Goal: Transaction & Acquisition: Book appointment/travel/reservation

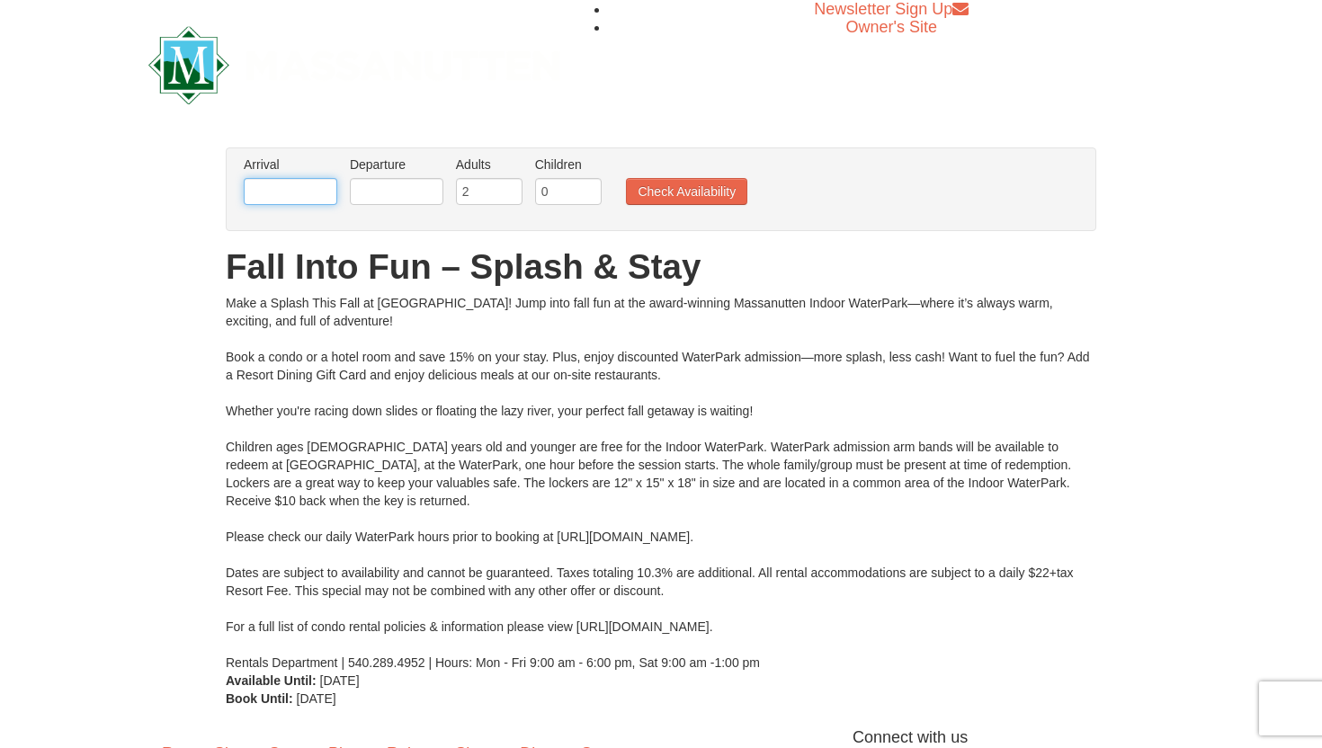
click at [307, 188] on input "text" at bounding box center [291, 191] width 94 height 27
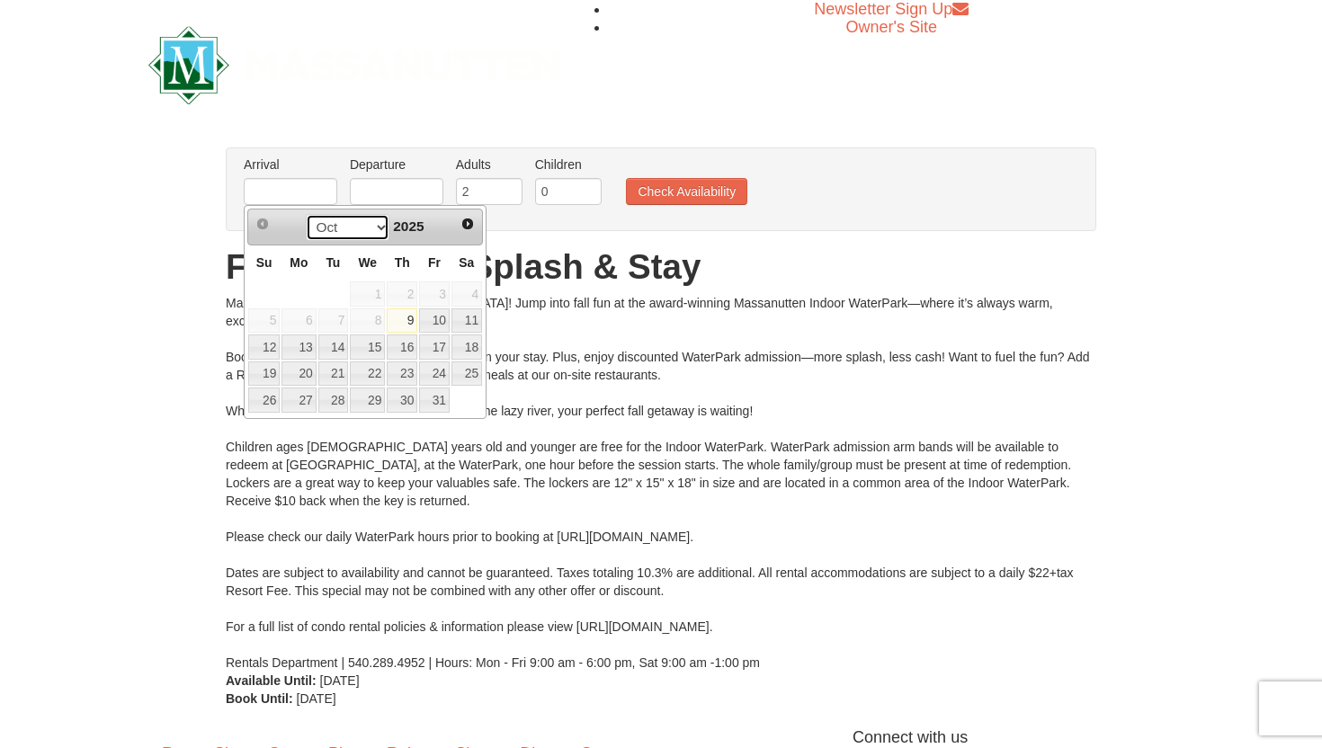
click at [375, 227] on select "Oct Nov Dec" at bounding box center [348, 227] width 84 height 27
click at [473, 371] on link "22" at bounding box center [467, 374] width 31 height 25
type input "[DATE]"
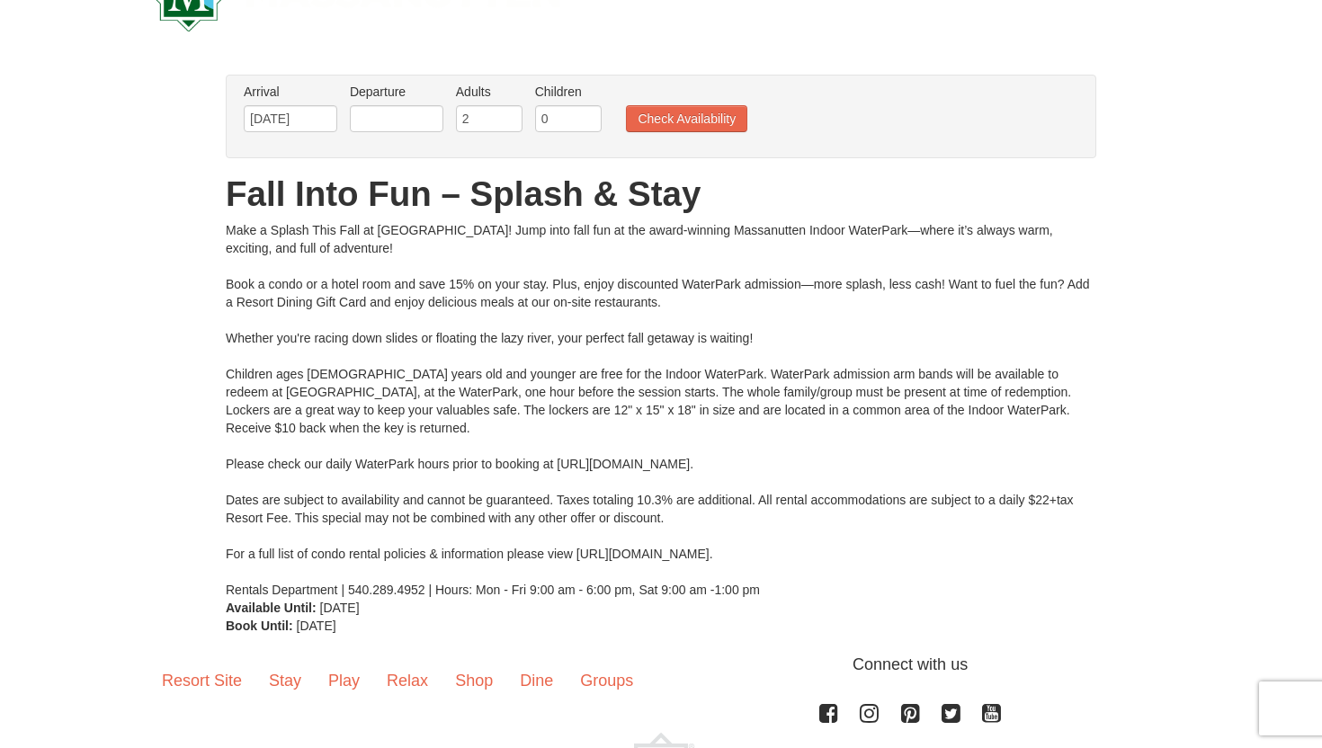
scroll to position [70, 0]
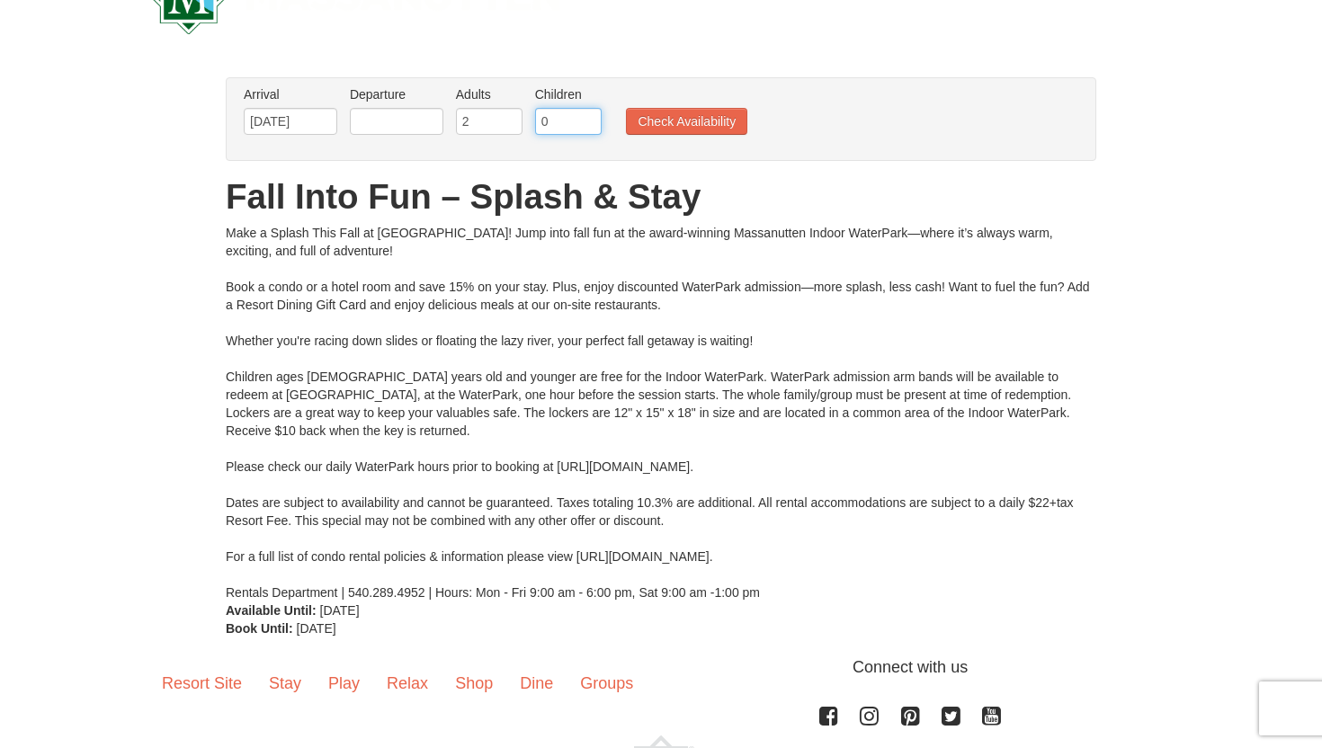
click at [565, 128] on input "0" at bounding box center [568, 121] width 67 height 27
type input "1"
click at [587, 117] on input "1" at bounding box center [568, 121] width 67 height 27
click at [669, 120] on button "Check Availability" at bounding box center [686, 121] width 121 height 27
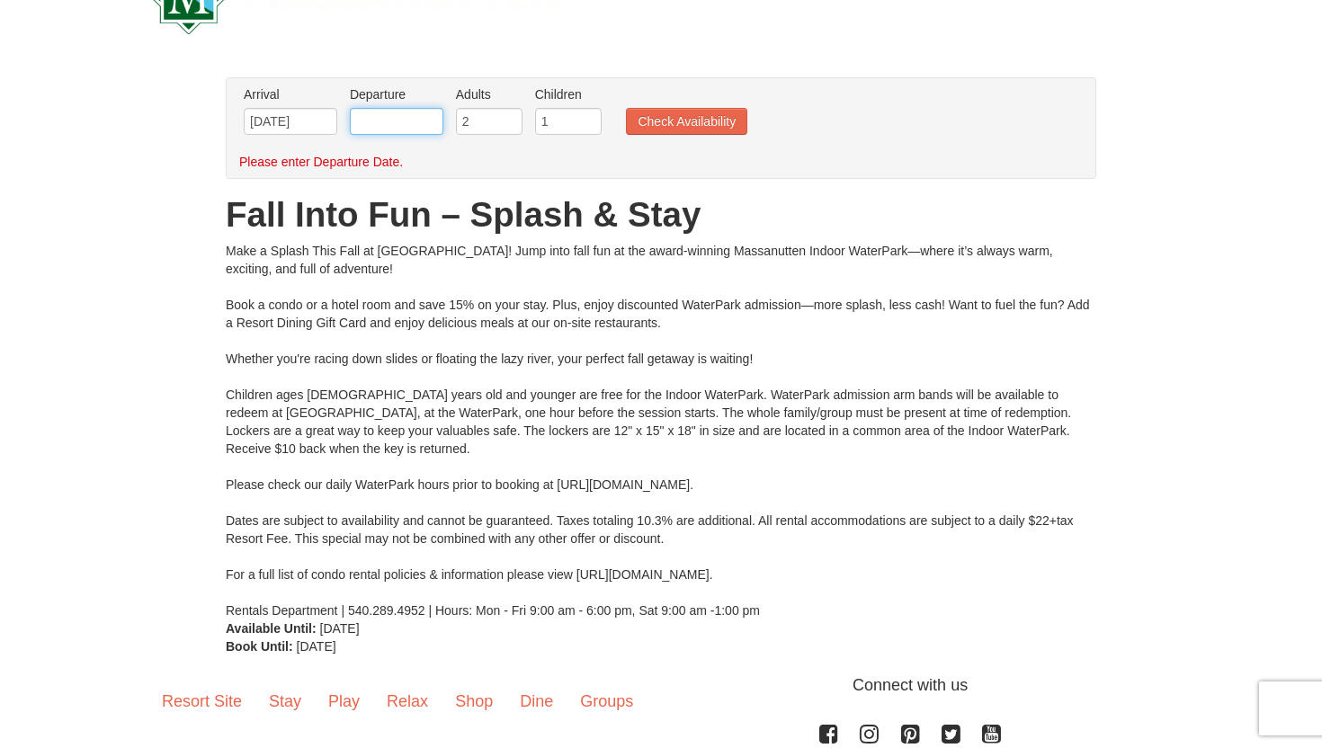
click at [416, 119] on input "text" at bounding box center [397, 121] width 94 height 27
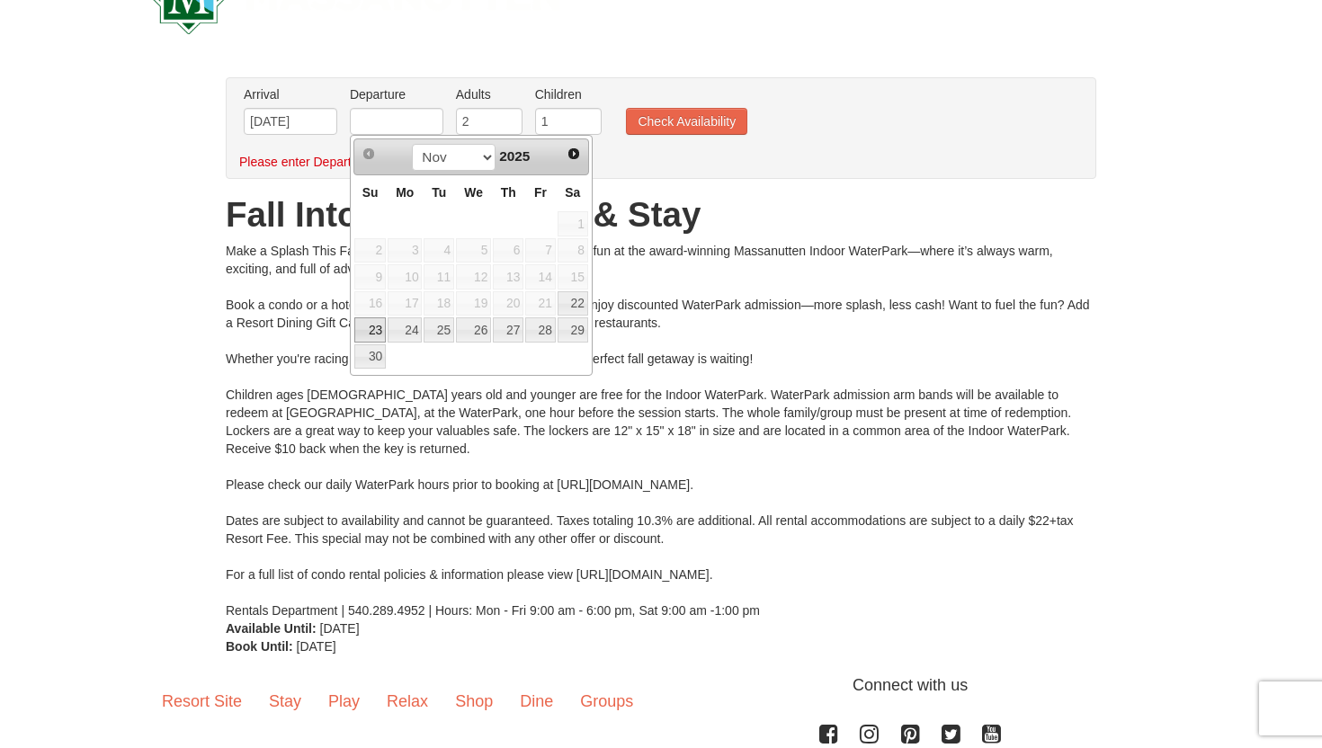
click at [375, 324] on link "23" at bounding box center [369, 329] width 31 height 25
type input "[DATE]"
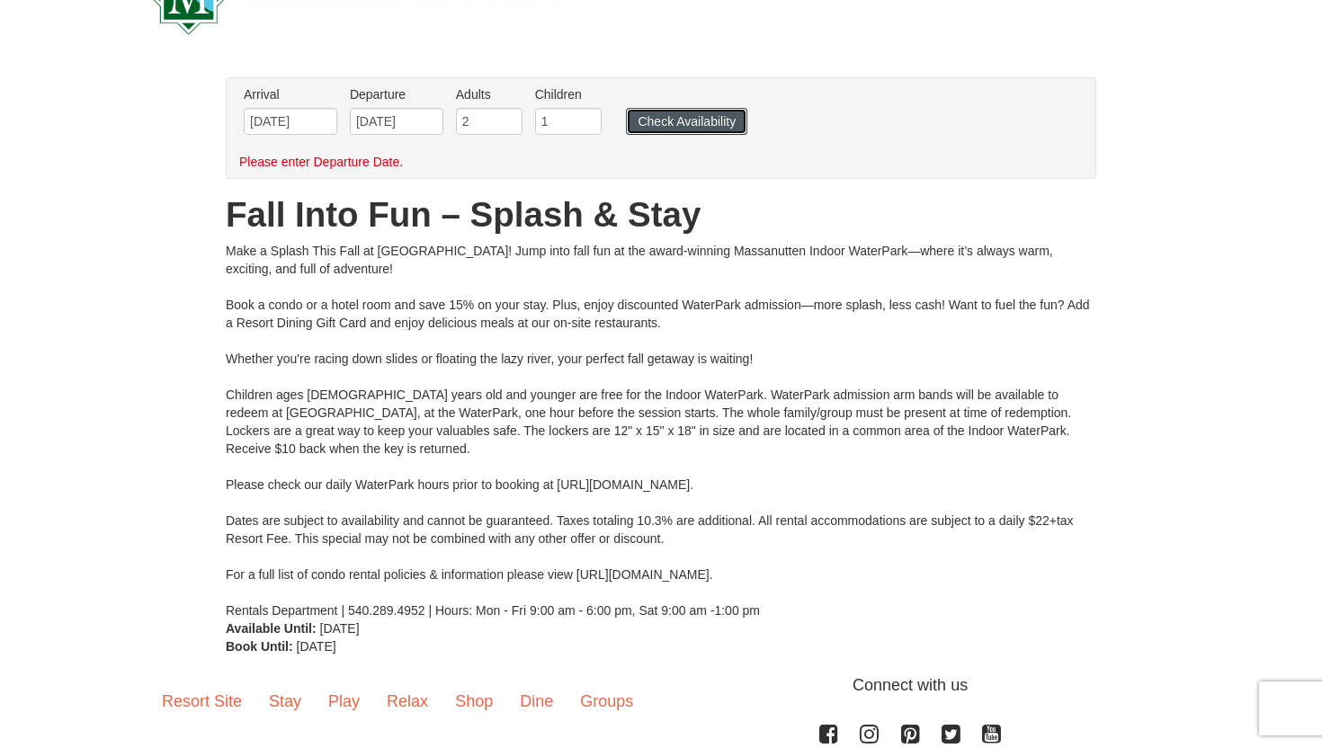
click at [672, 127] on button "Check Availability" at bounding box center [686, 121] width 121 height 27
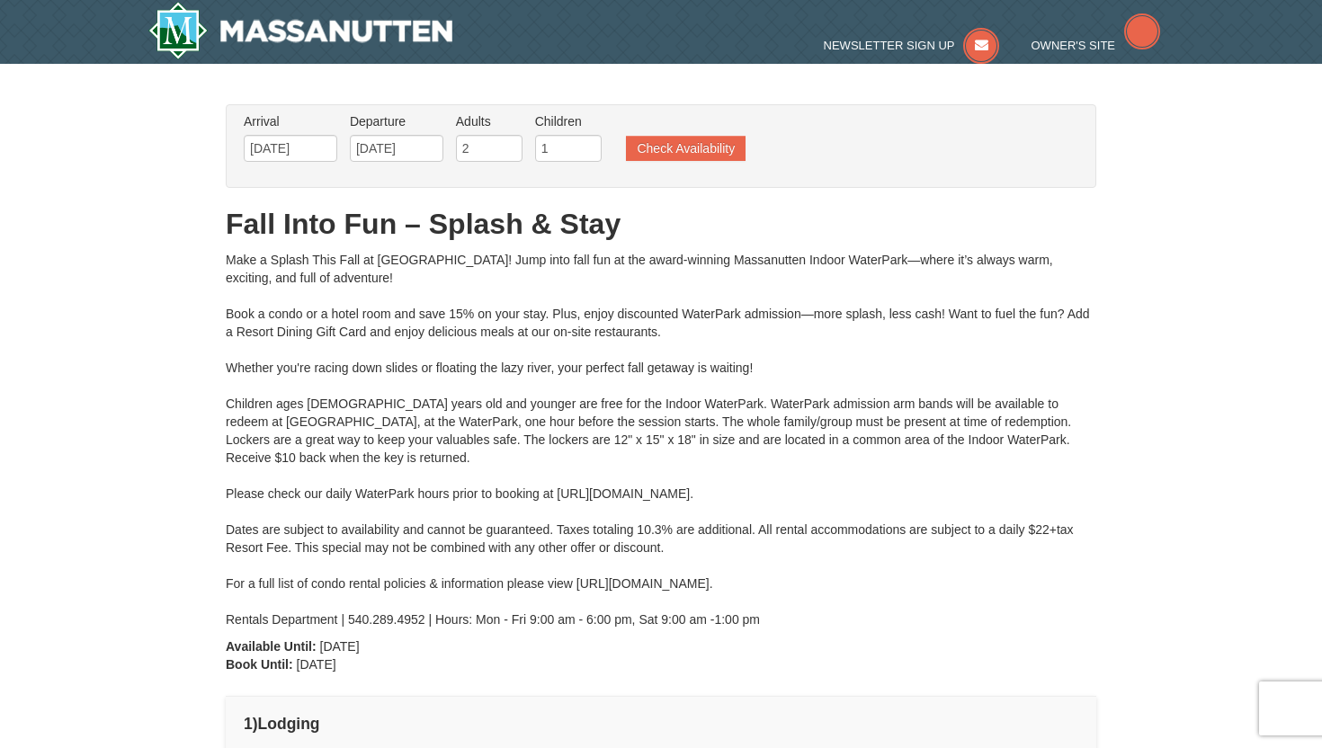
scroll to position [38, 0]
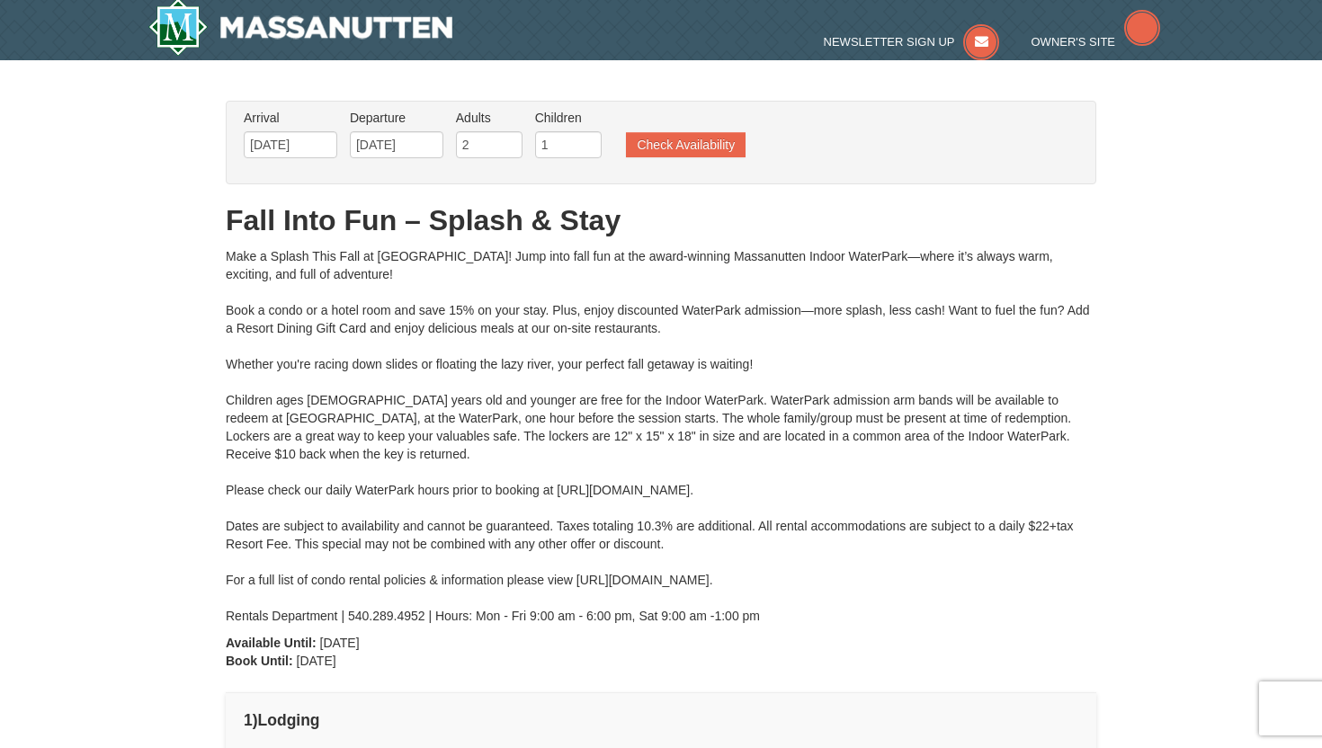
type input "[DATE]"
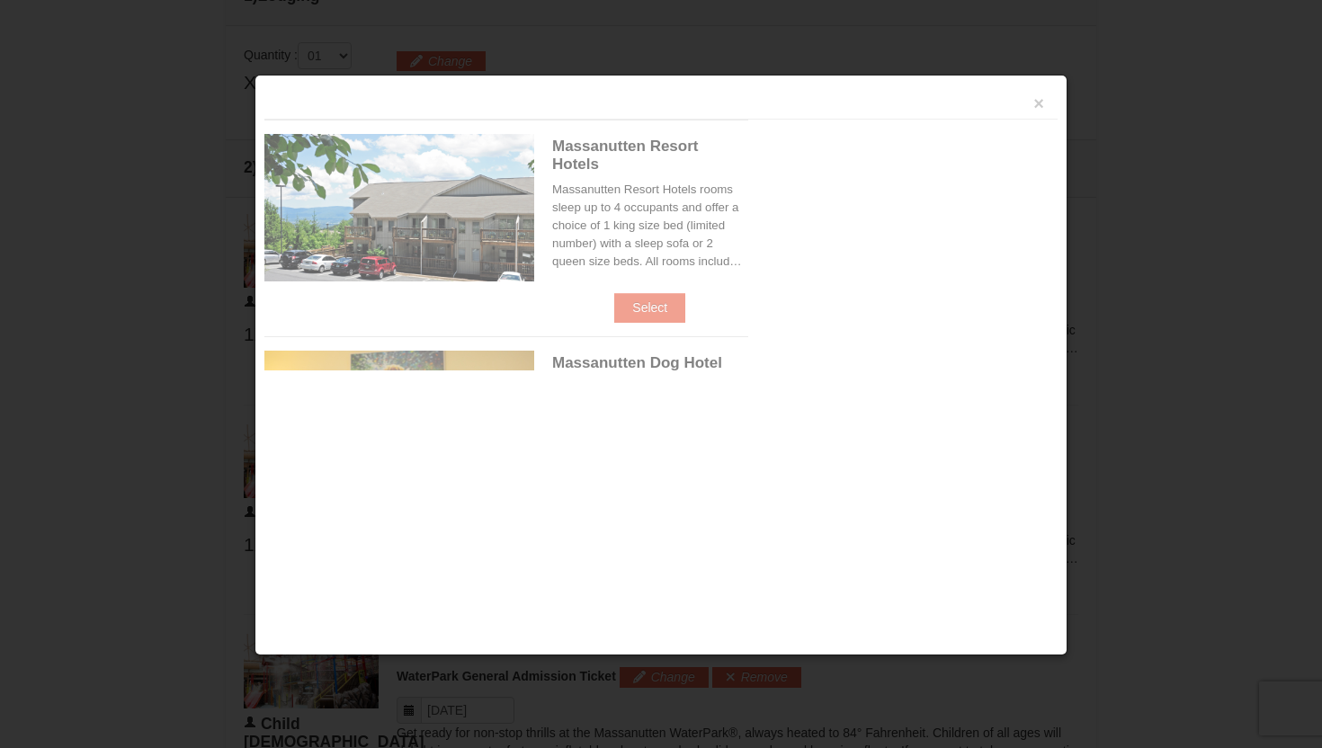
scroll to position [765, 0]
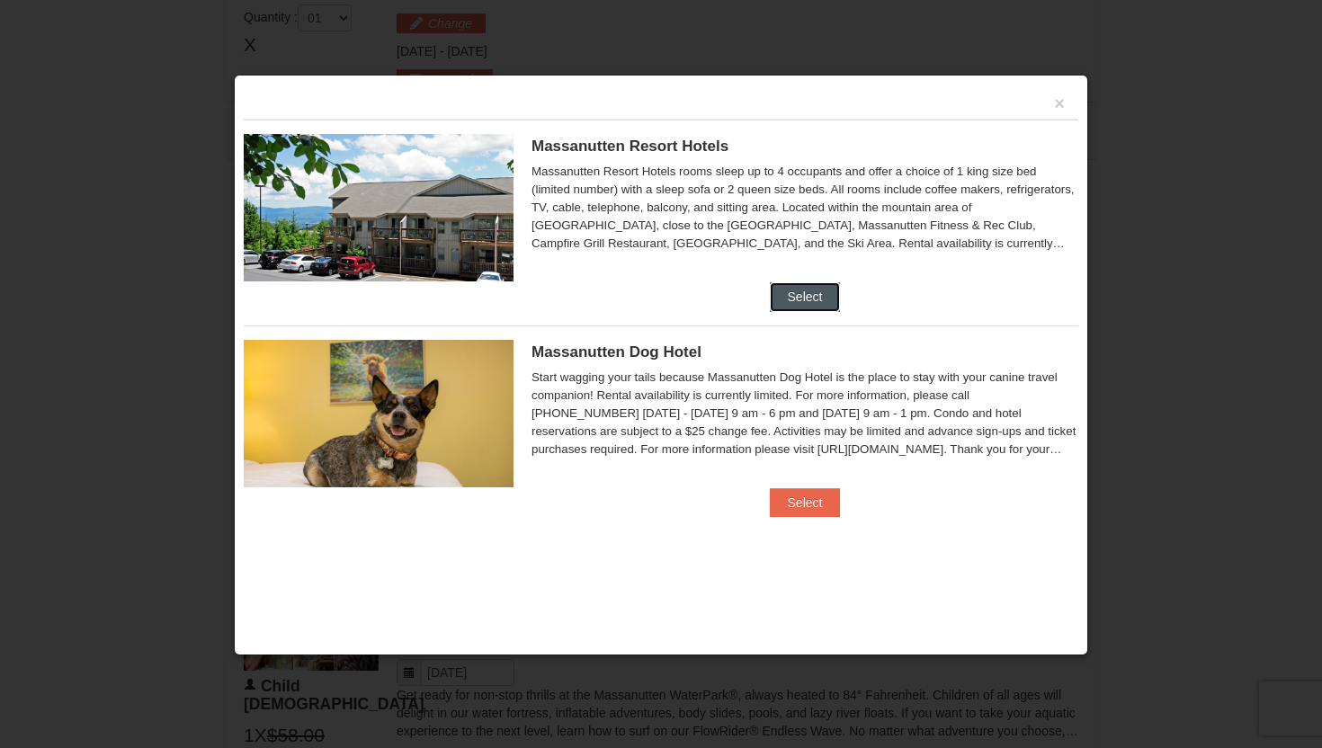
click at [800, 293] on button "Select" at bounding box center [805, 296] width 71 height 29
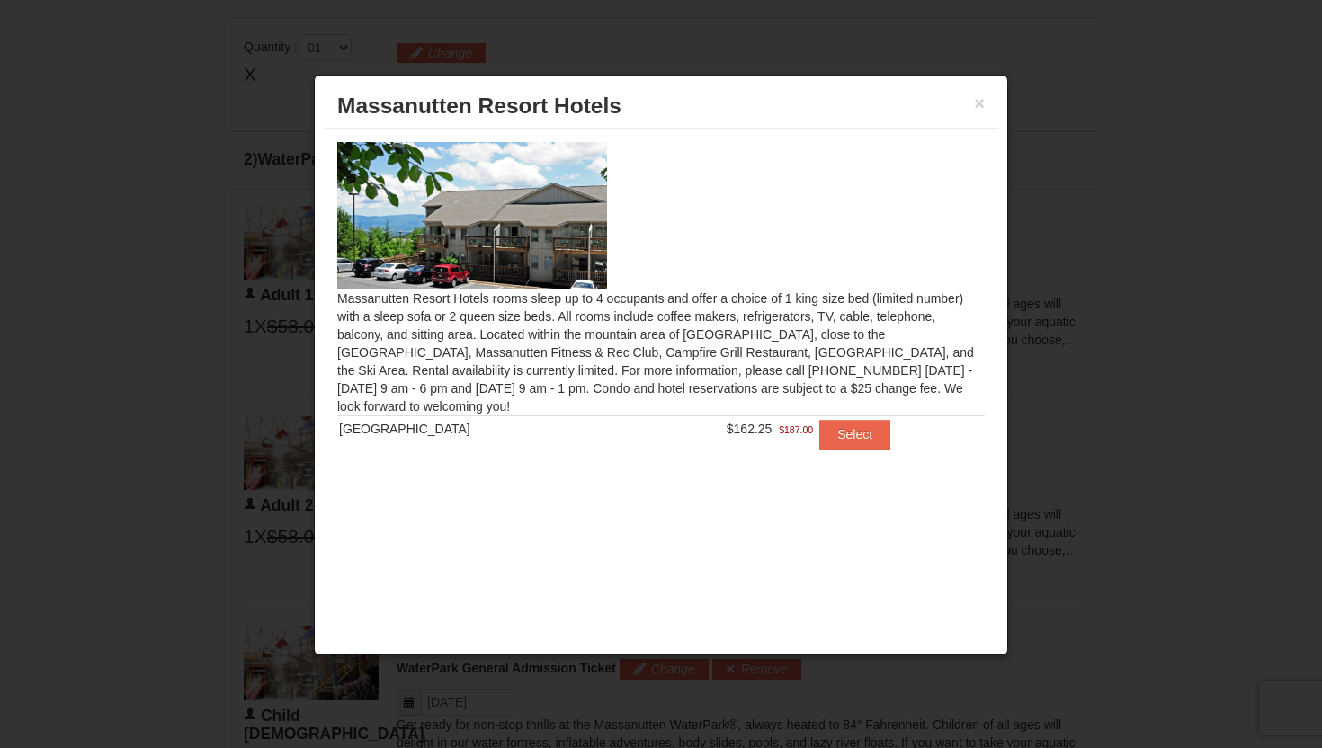
scroll to position [732, 0]
click at [829, 420] on button "Select" at bounding box center [854, 434] width 71 height 29
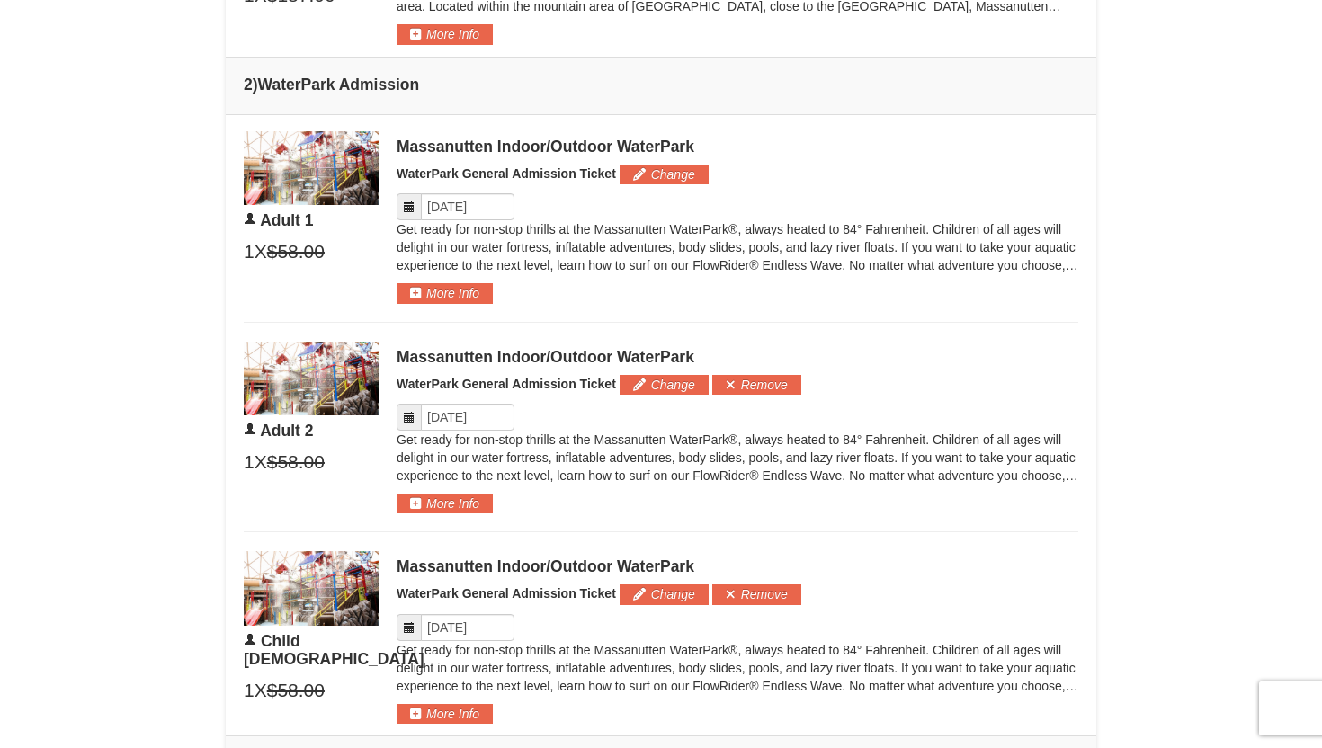
scroll to position [890, 0]
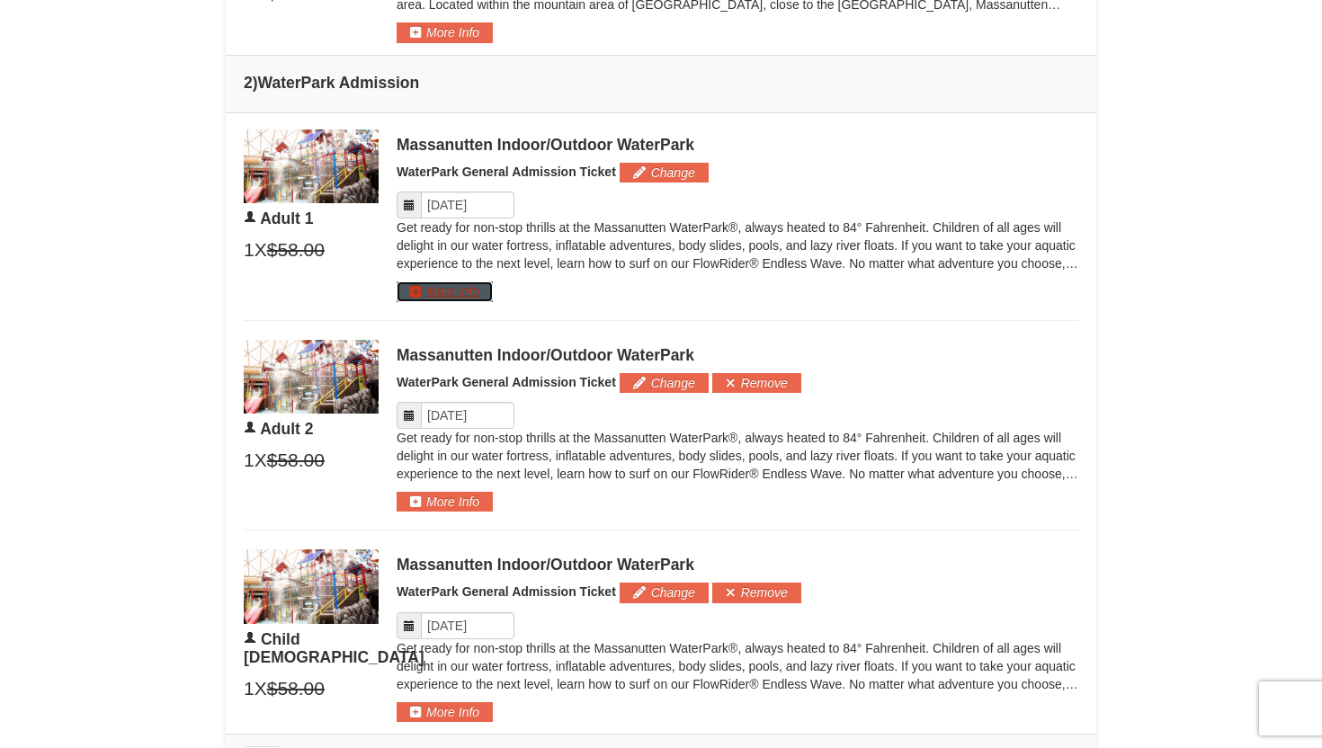
click at [443, 285] on button "More Info" at bounding box center [445, 292] width 96 height 20
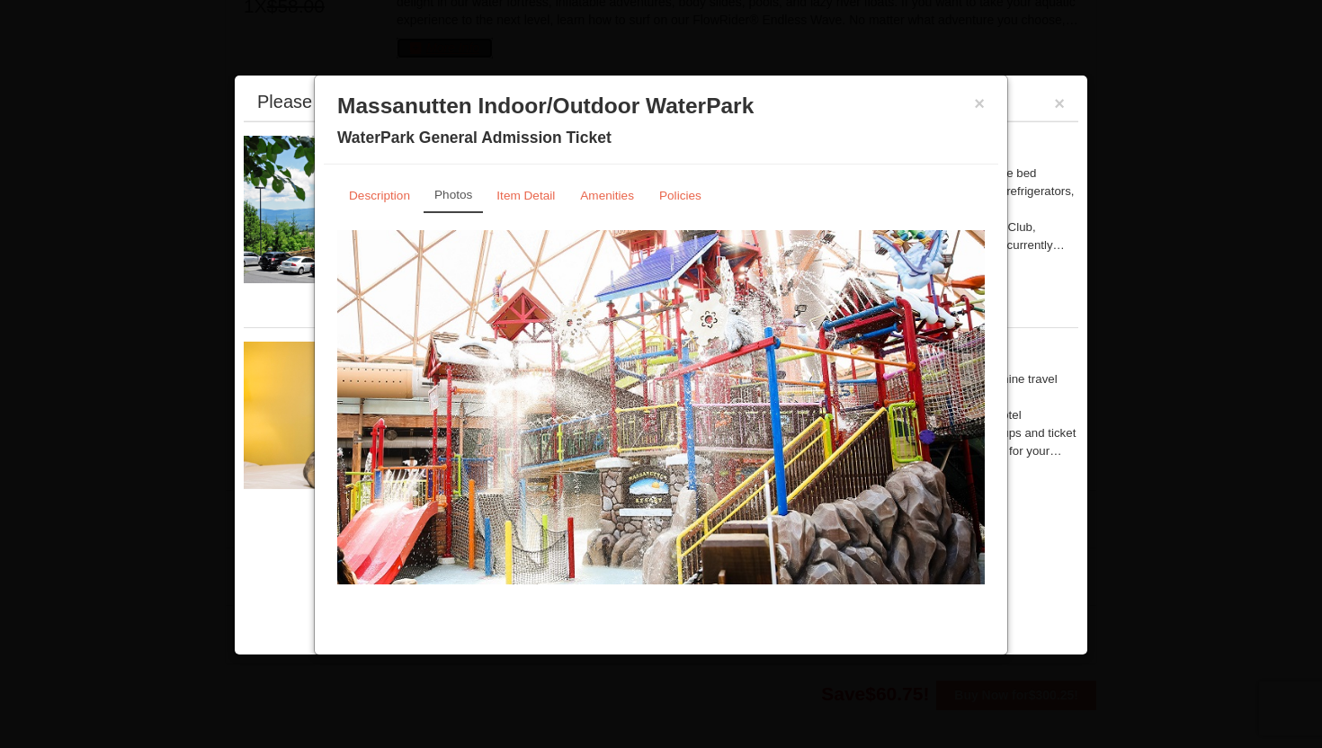
scroll to position [1167, 0]
click at [541, 195] on small "Item Detail" at bounding box center [525, 195] width 58 height 13
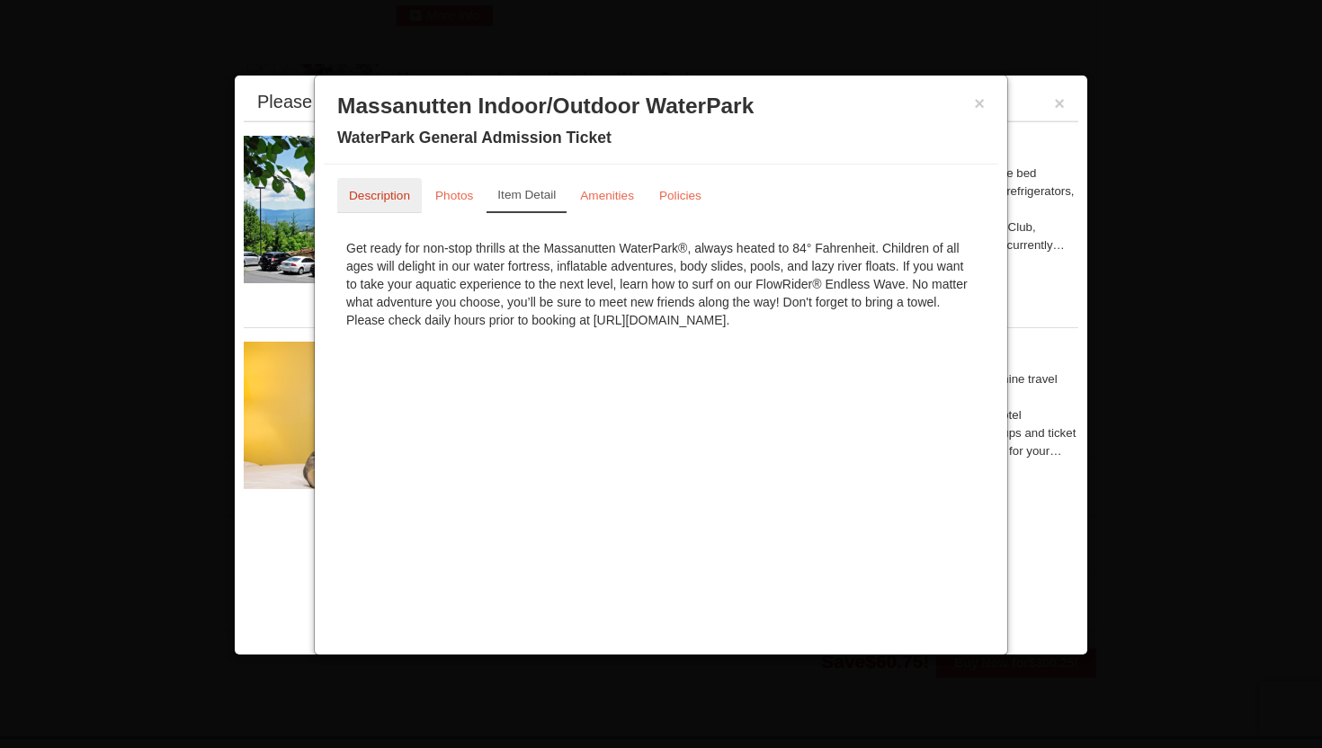
click at [392, 206] on link "Description" at bounding box center [379, 195] width 85 height 35
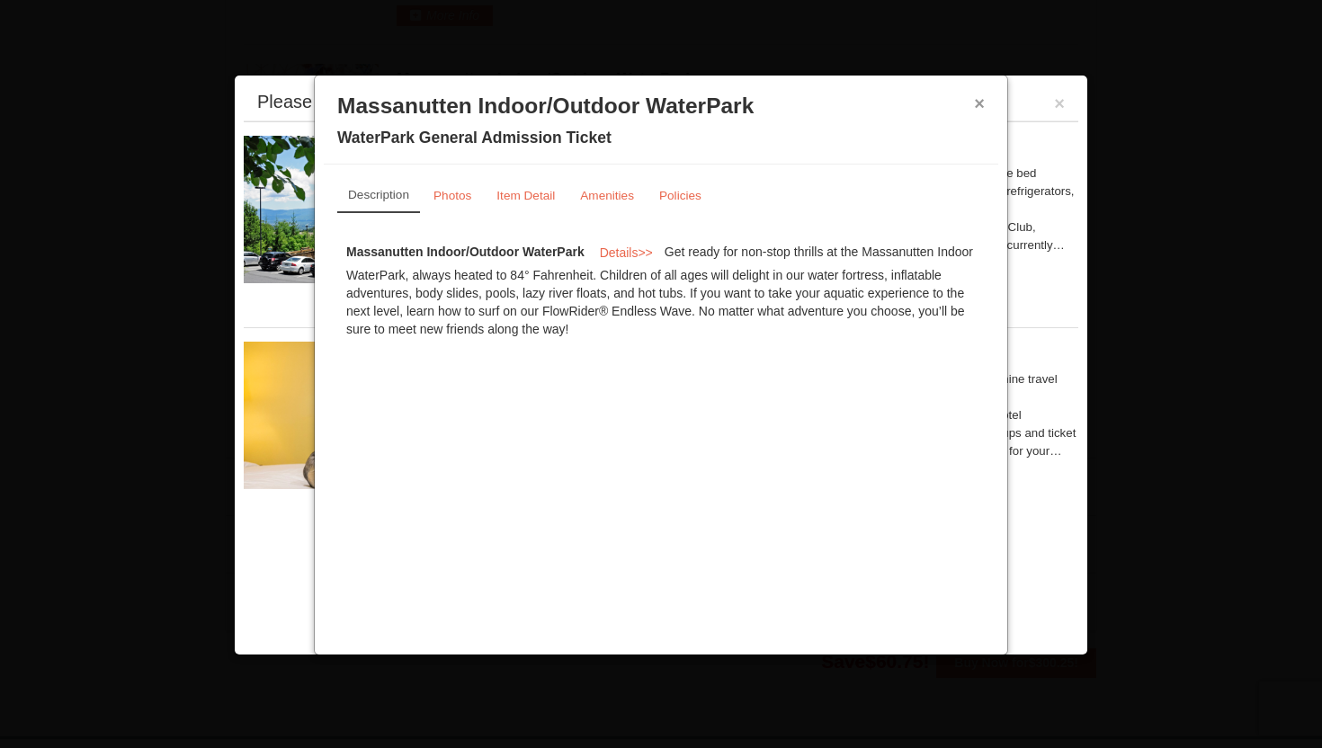
click at [980, 102] on button "×" at bounding box center [979, 103] width 11 height 18
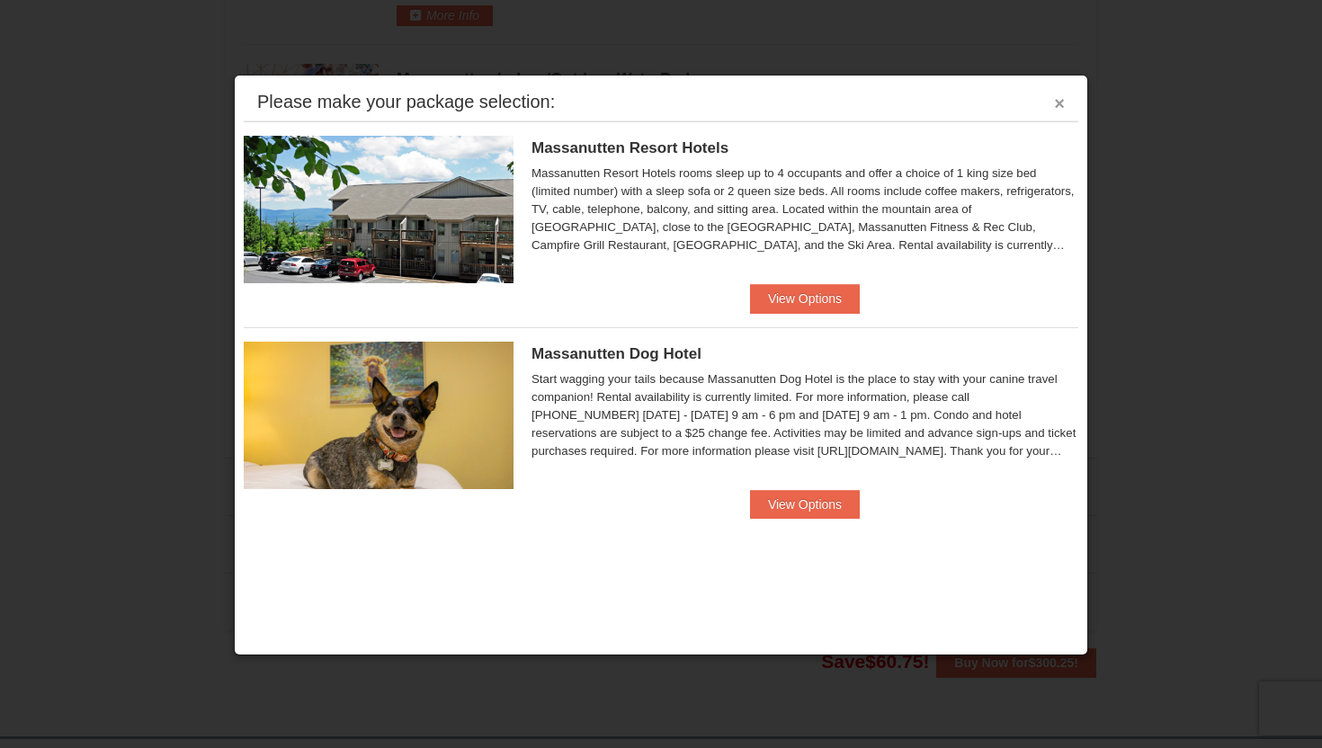
click at [1061, 102] on button "×" at bounding box center [1059, 103] width 11 height 18
